Goal: Task Accomplishment & Management: Use online tool/utility

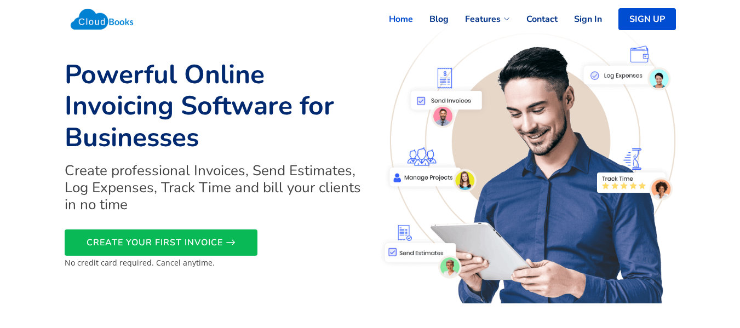
click at [590, 20] on link "Sign In" at bounding box center [580, 19] width 44 height 24
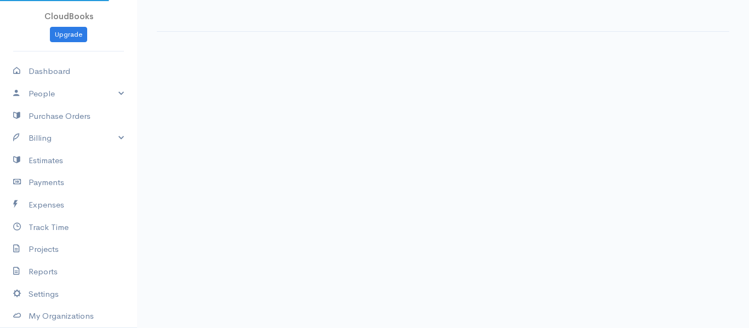
select select "365"
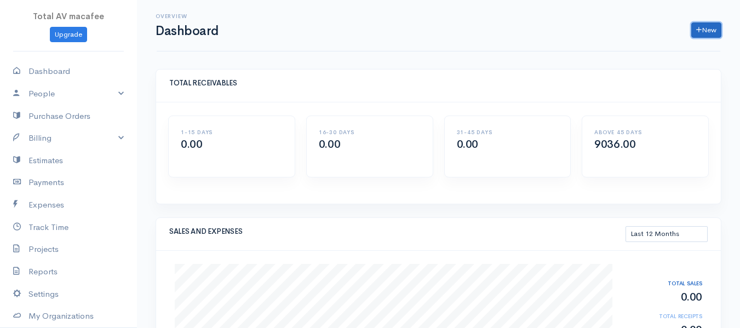
click at [700, 29] on icon at bounding box center [699, 30] width 5 height 8
click at [664, 55] on link "Invoice" at bounding box center [679, 52] width 87 height 19
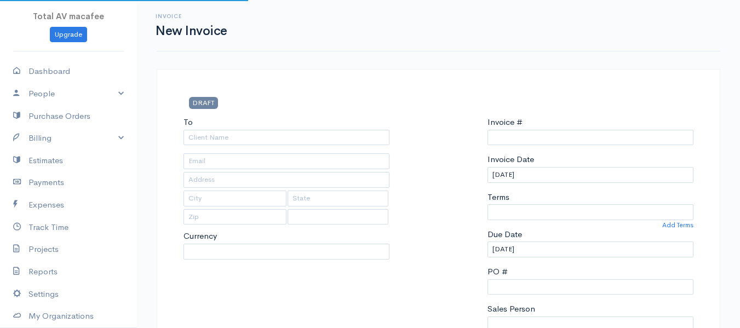
type input "INVOICE40296"
select select "[GEOGRAPHIC_DATA]"
select select "USD"
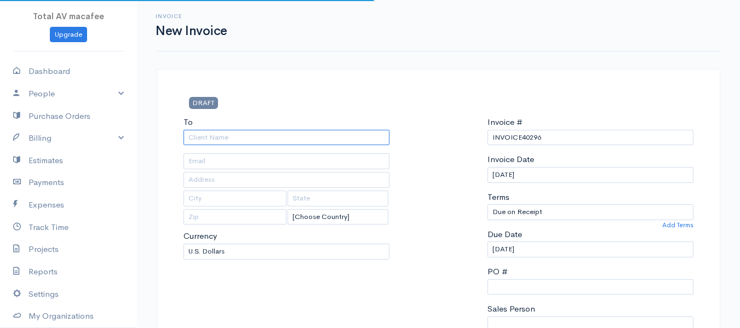
click at [265, 133] on input "To" at bounding box center [287, 138] width 206 height 16
click at [264, 136] on input "To" at bounding box center [287, 138] width 206 height 16
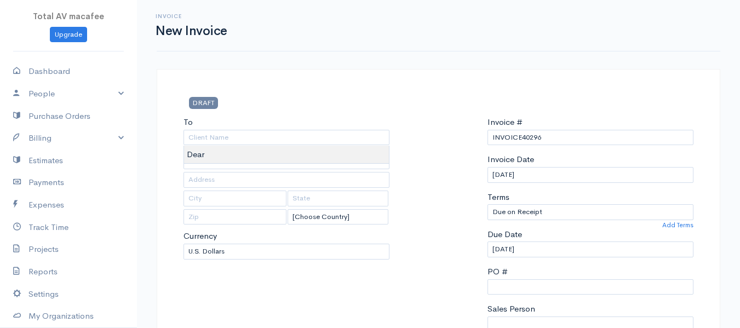
type input "Dear"
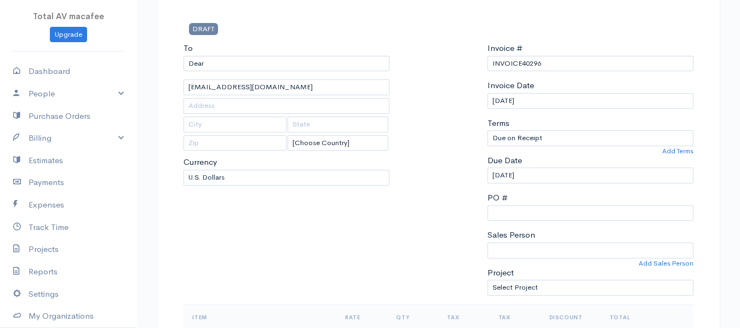
scroll to position [55, 0]
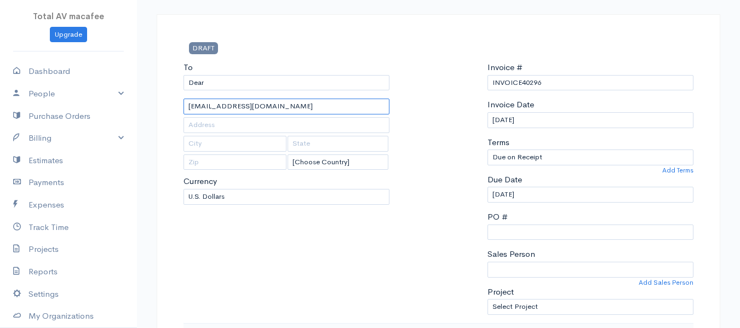
drag, startPoint x: 292, startPoint y: 110, endPoint x: 151, endPoint y: 101, distance: 141.1
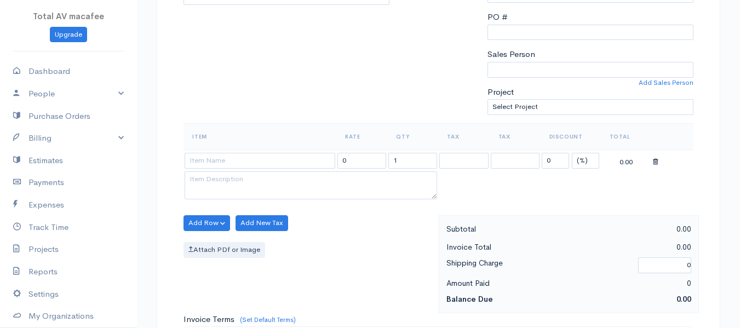
scroll to position [274, 0]
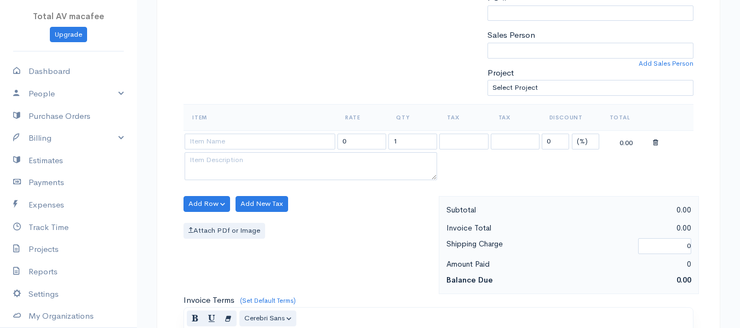
type input "[EMAIL_ADDRESS][DOMAIN_NAME]"
click at [271, 143] on input at bounding box center [260, 142] width 151 height 16
type input "MacAfee Total care"
type input "251.00"
type textarea "For one year"
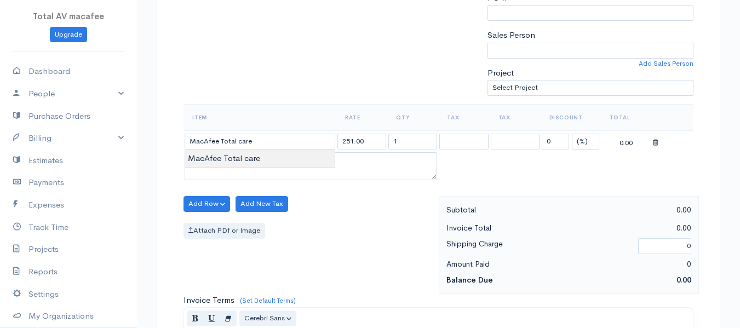
click at [231, 157] on body "Total AV macafee Upgrade Dashboard People Clients Vendors Staff Users Purchase …" at bounding box center [370, 229] width 740 height 1007
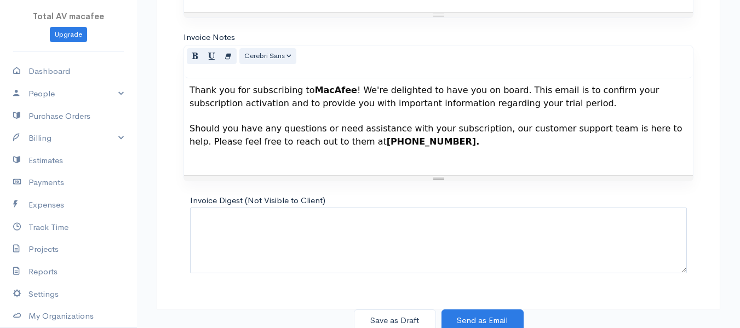
scroll to position [680, 0]
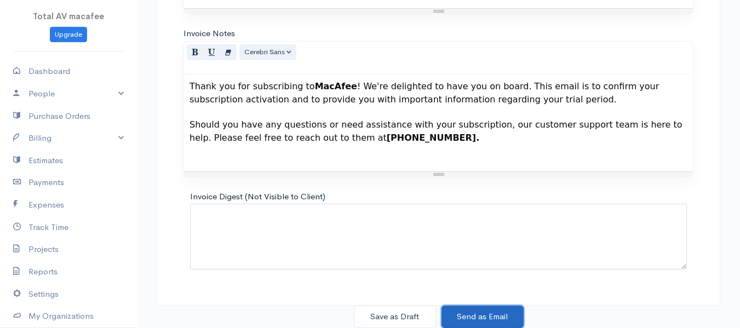
click at [477, 313] on button "Send as Email" at bounding box center [483, 317] width 82 height 22
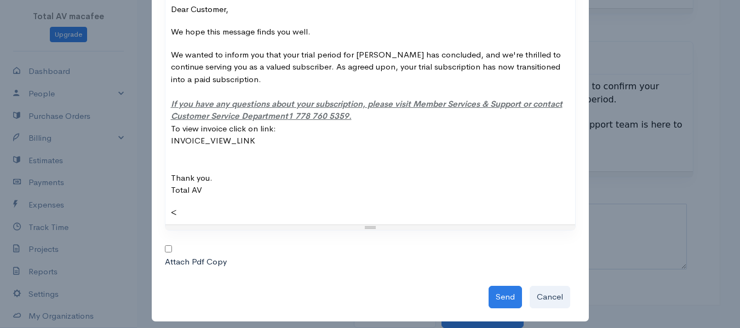
scroll to position [175, 0]
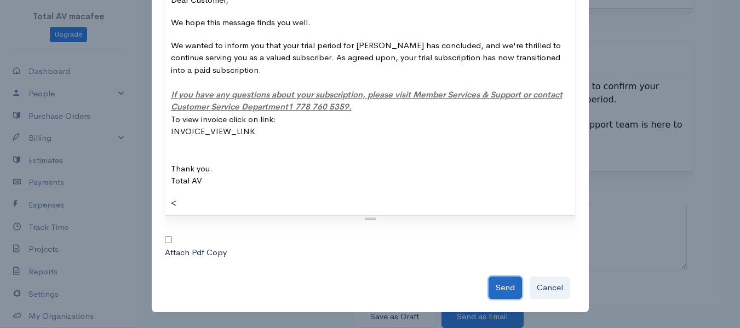
click at [502, 292] on button "Send" at bounding box center [505, 288] width 33 height 22
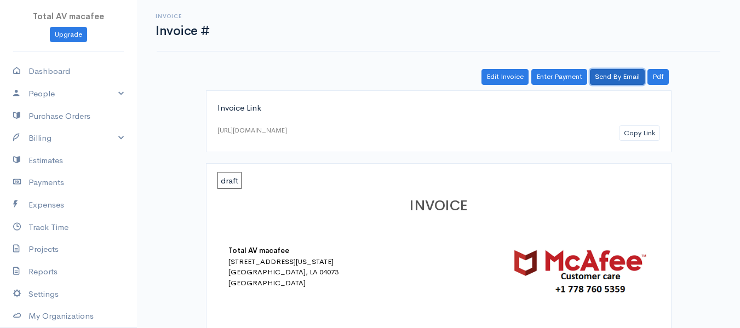
click at [612, 81] on link "Send By Email" at bounding box center [617, 77] width 55 height 16
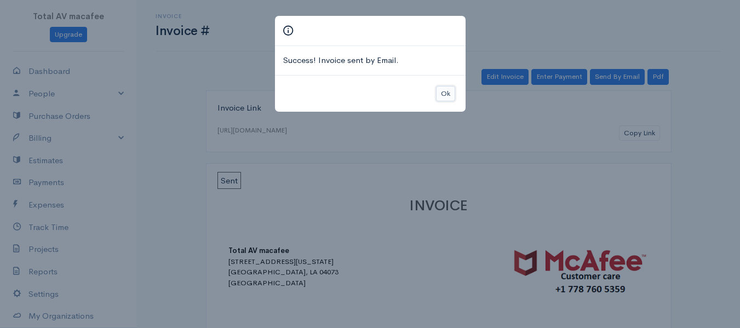
click at [446, 94] on button "Ok" at bounding box center [445, 94] width 19 height 16
